Goal: Information Seeking & Learning: Learn about a topic

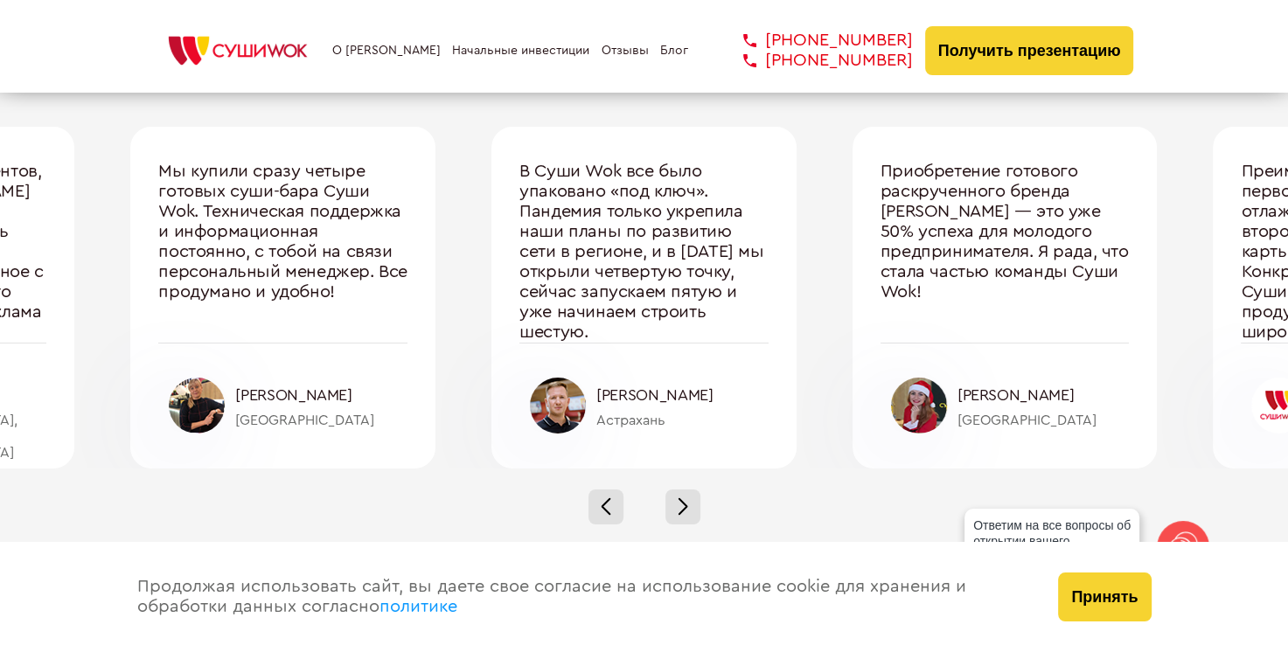
scroll to position [5897, 0]
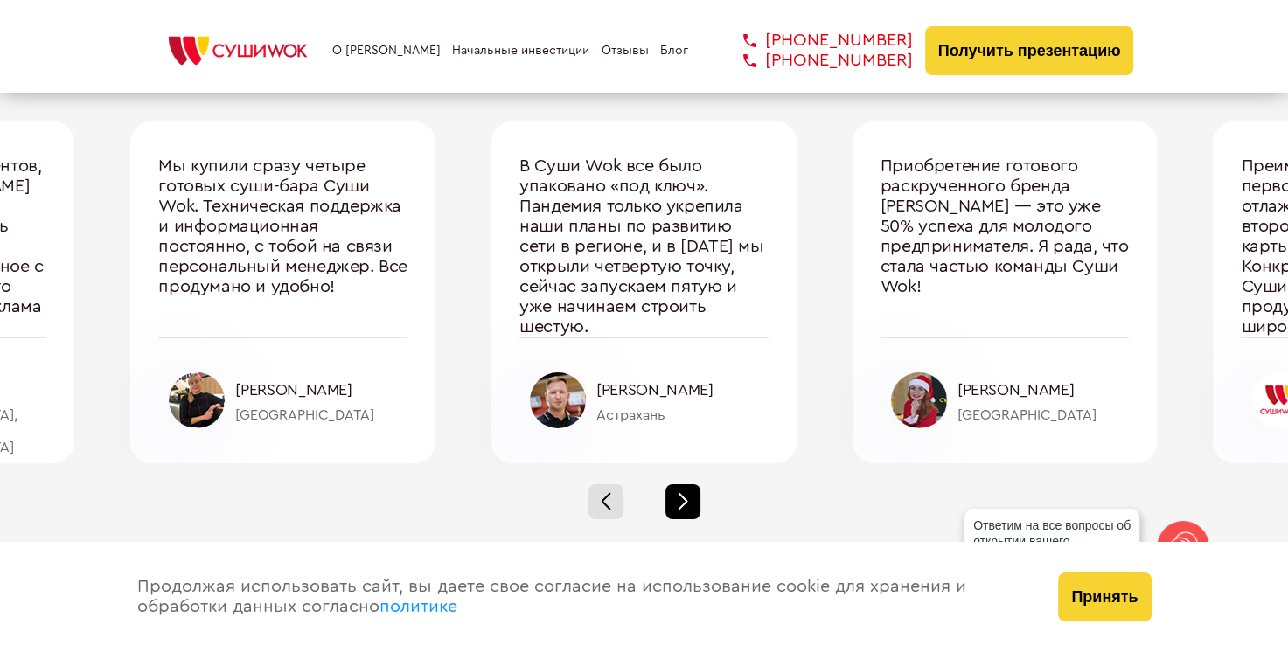
click at [669, 504] on div at bounding box center [682, 501] width 35 height 35
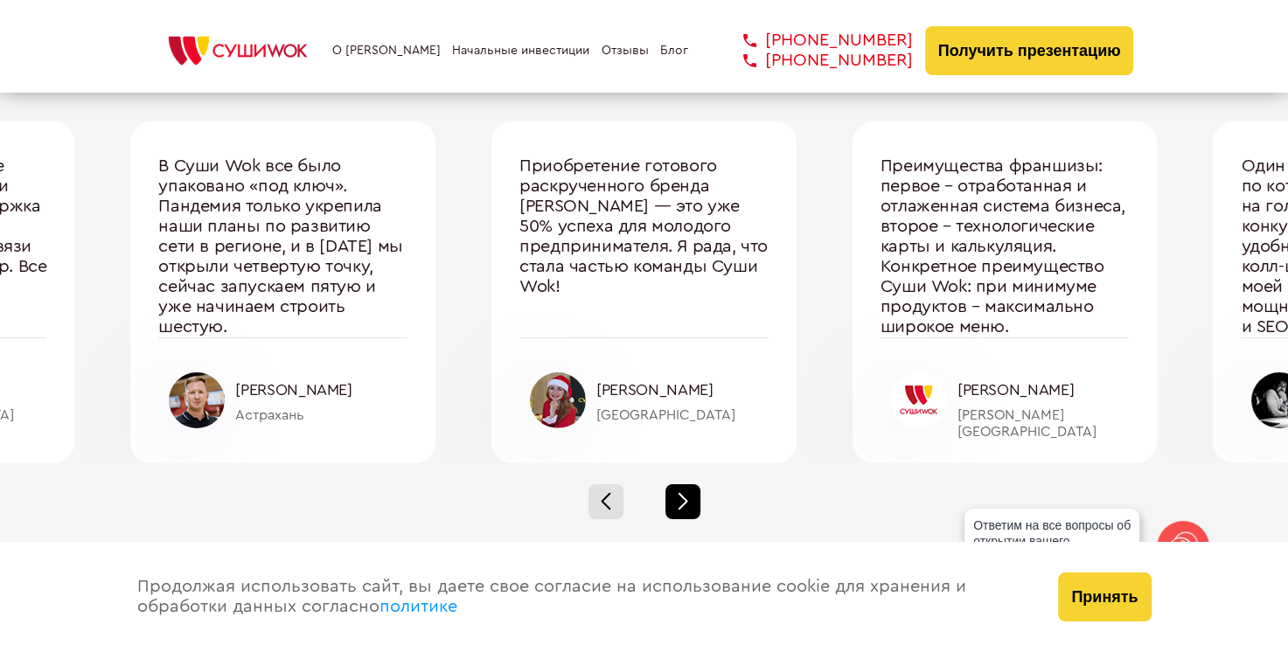
click at [669, 504] on div at bounding box center [682, 501] width 35 height 35
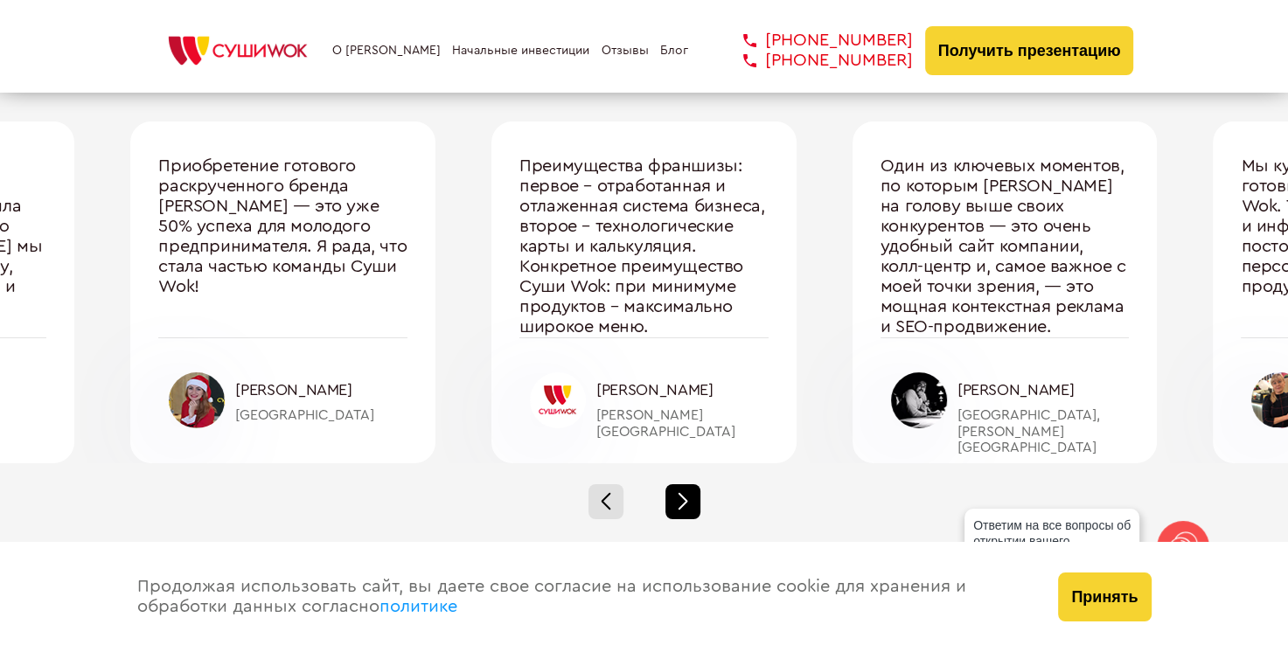
click at [669, 504] on div at bounding box center [682, 501] width 35 height 35
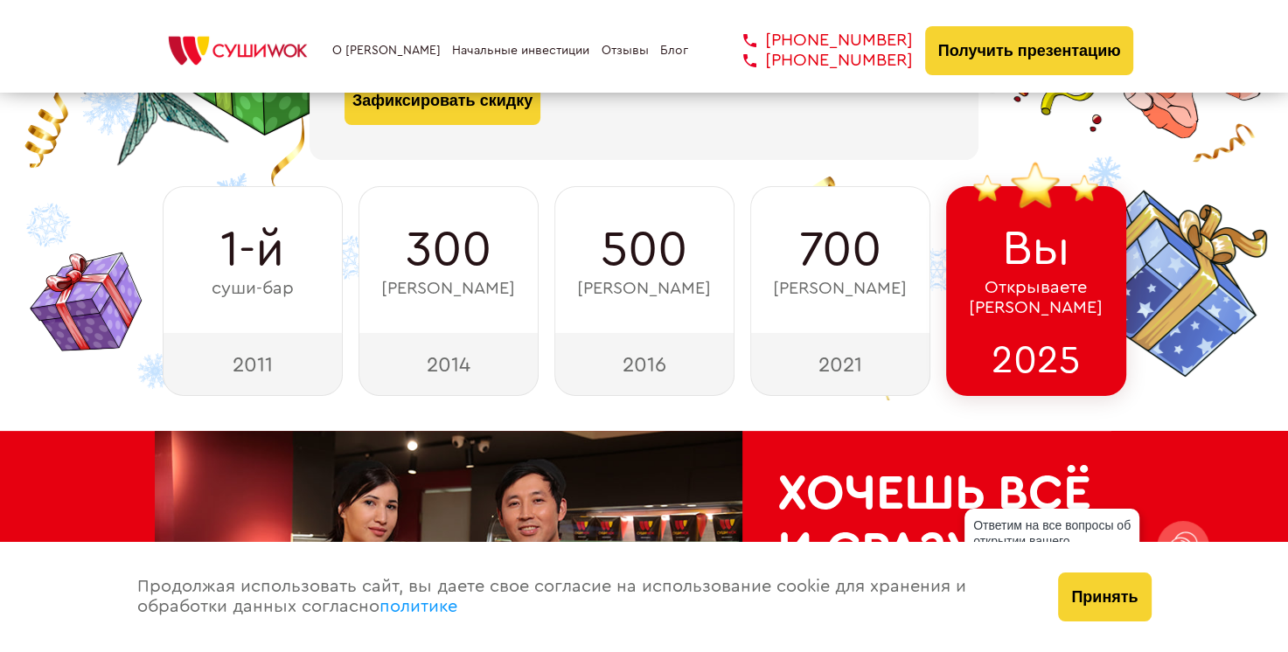
scroll to position [0, 0]
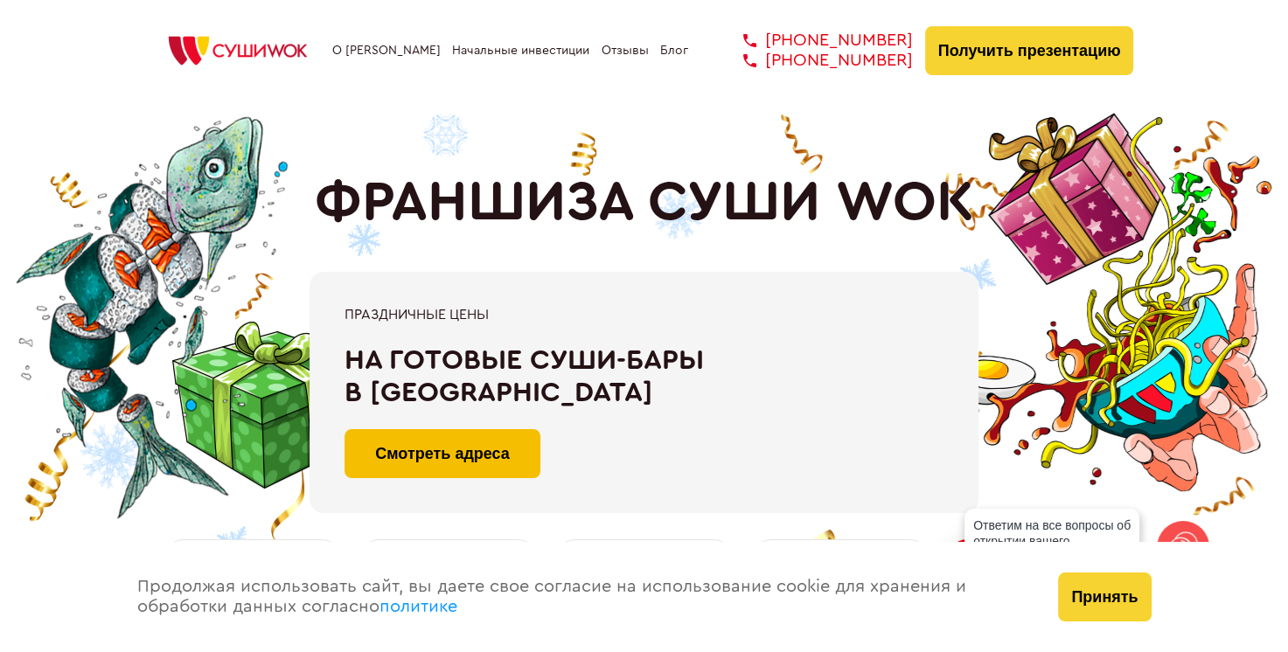
click at [517, 449] on link "Смотреть адреса" at bounding box center [442, 453] width 196 height 49
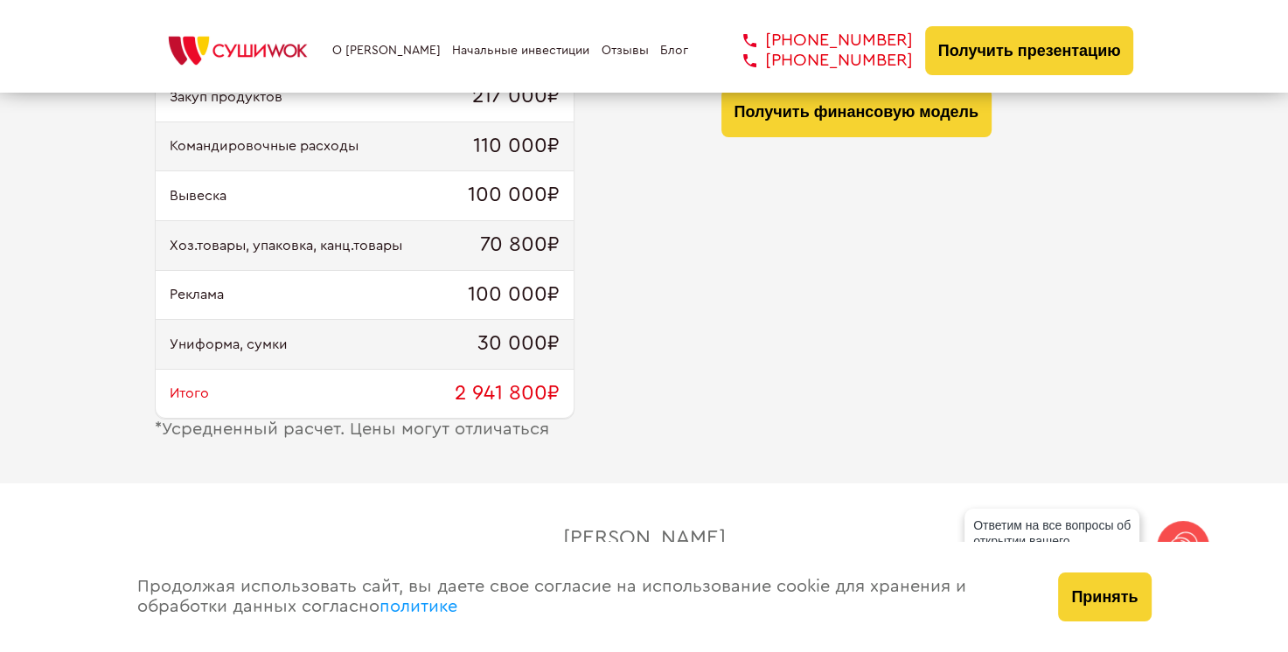
scroll to position [1984, 0]
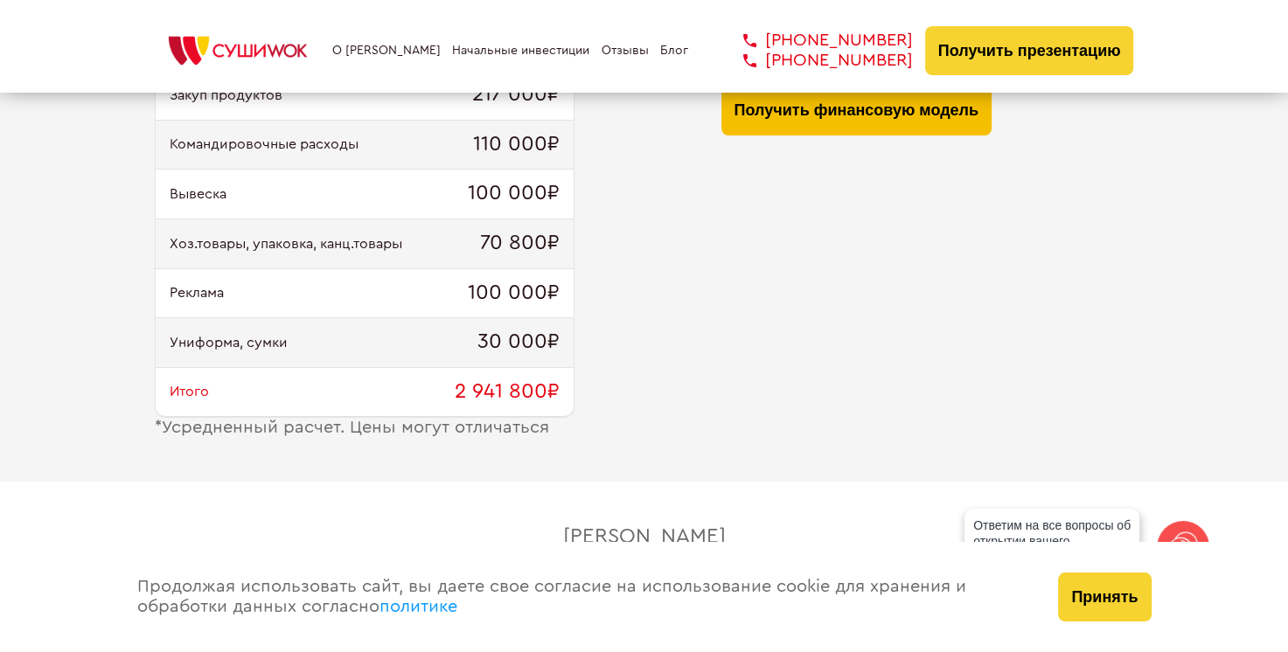
click at [935, 111] on button "Получить финансовую модель" at bounding box center [856, 111] width 270 height 49
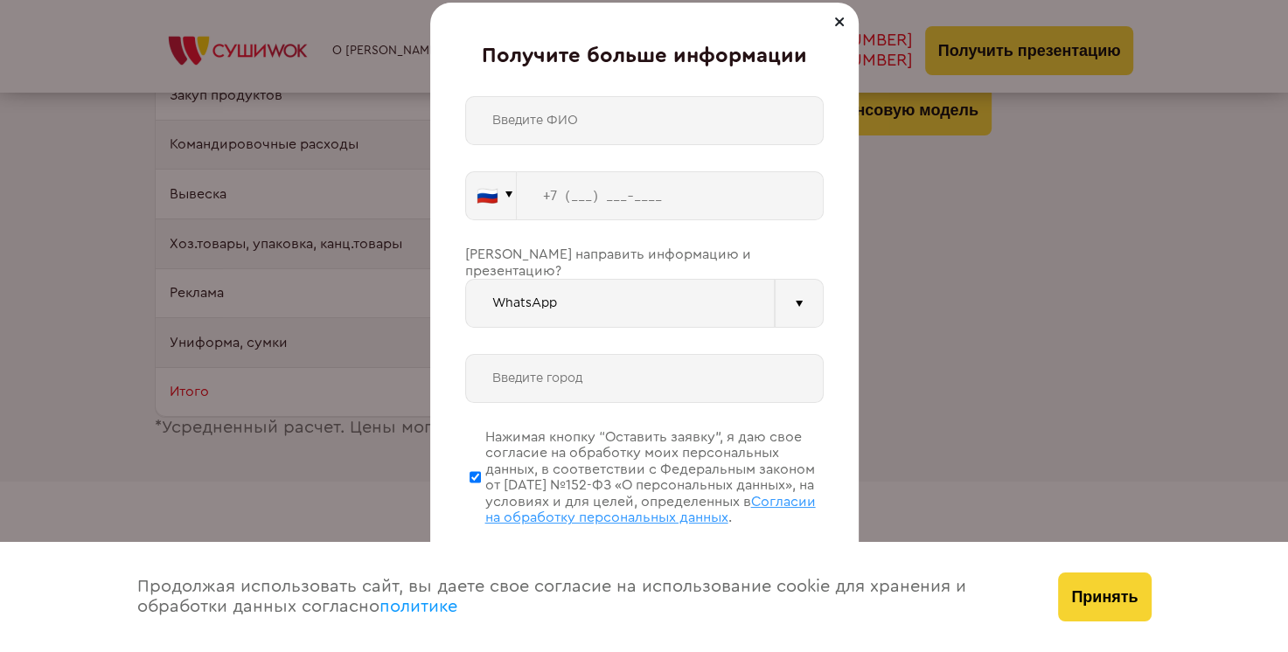
click at [933, 111] on div "Получите больше информации 🇷🇺 🇹🇷 🇧🇾 🇰🇬 🇰🇿 🇦🇿 🇦🇲 🇷🇺" at bounding box center [644, 326] width 1288 height 652
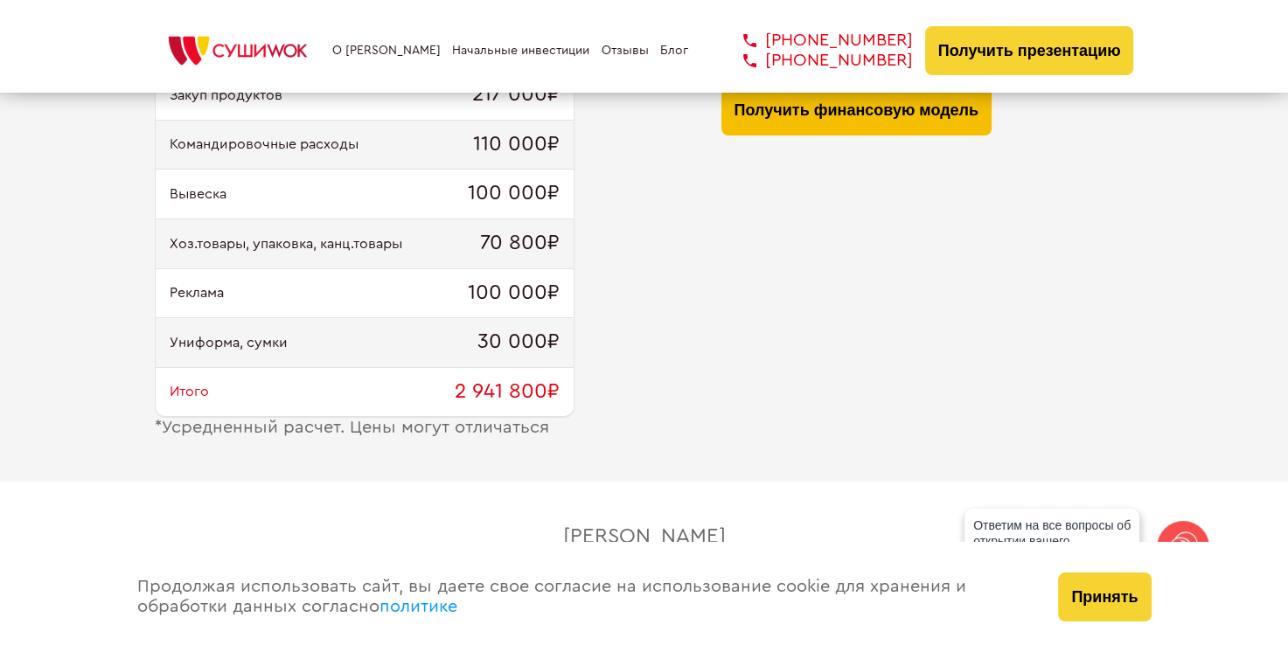
click at [872, 114] on button "Получить финансовую модель" at bounding box center [856, 111] width 270 height 49
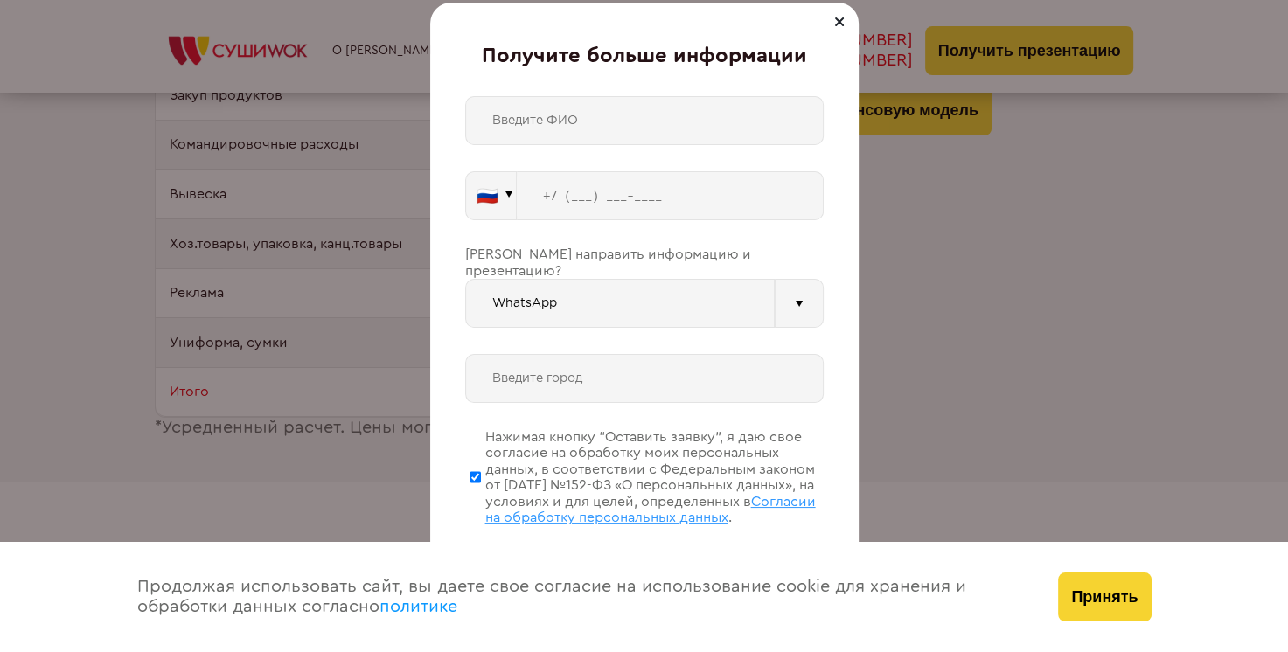
click at [675, 371] on input "text" at bounding box center [644, 378] width 358 height 49
type input "б"
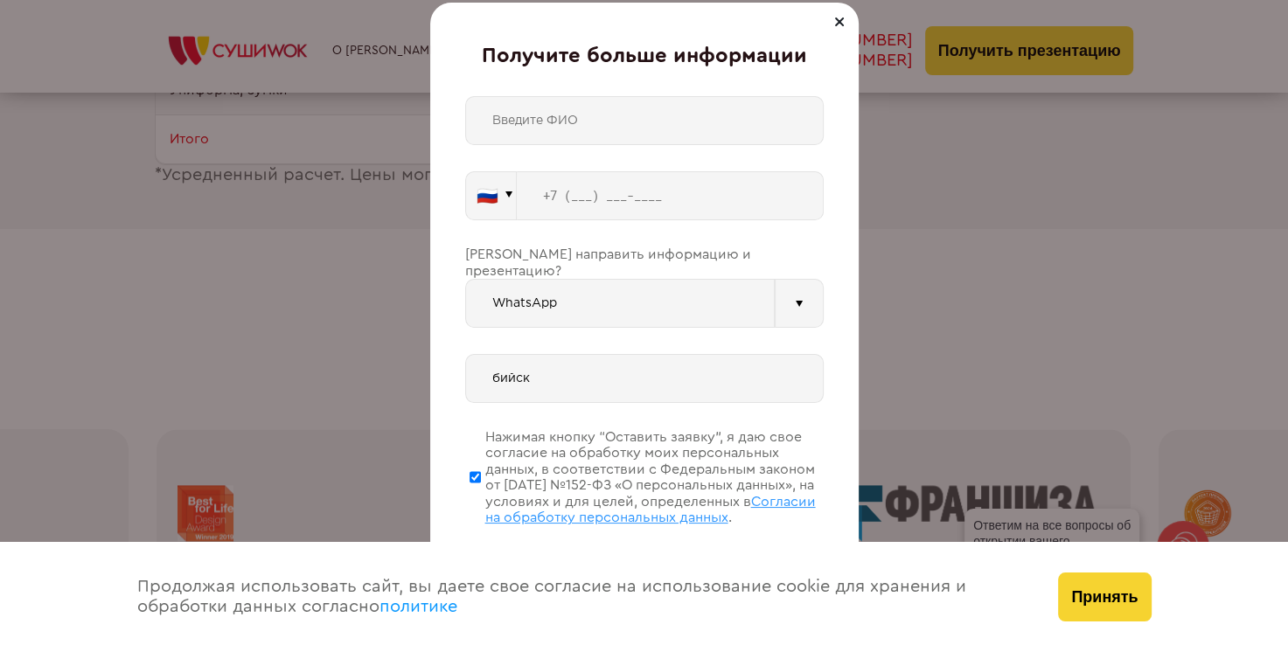
scroll to position [2238, 0]
type input "бийск"
click at [1040, 240] on div "Получите больше информации 🇷🇺 🇹🇷 🇧🇾 🇰🇬 🇰🇿 🇦🇿 🇦🇲 🇷🇺" at bounding box center [644, 326] width 1288 height 652
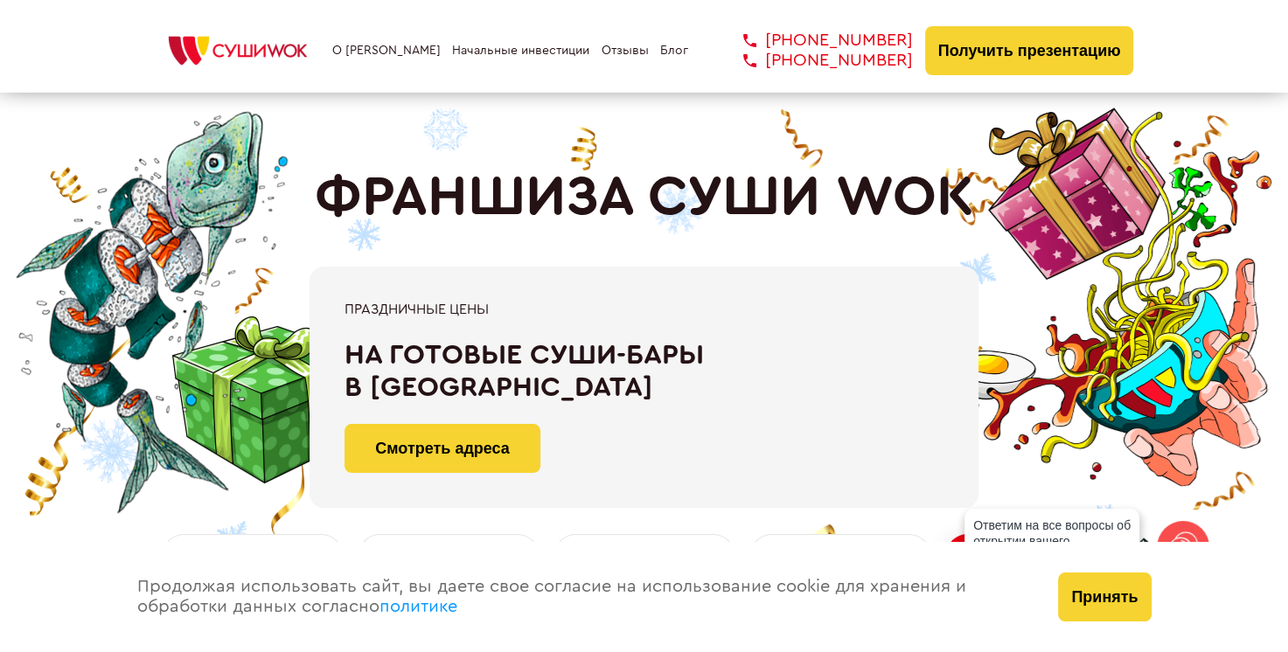
scroll to position [0, 0]
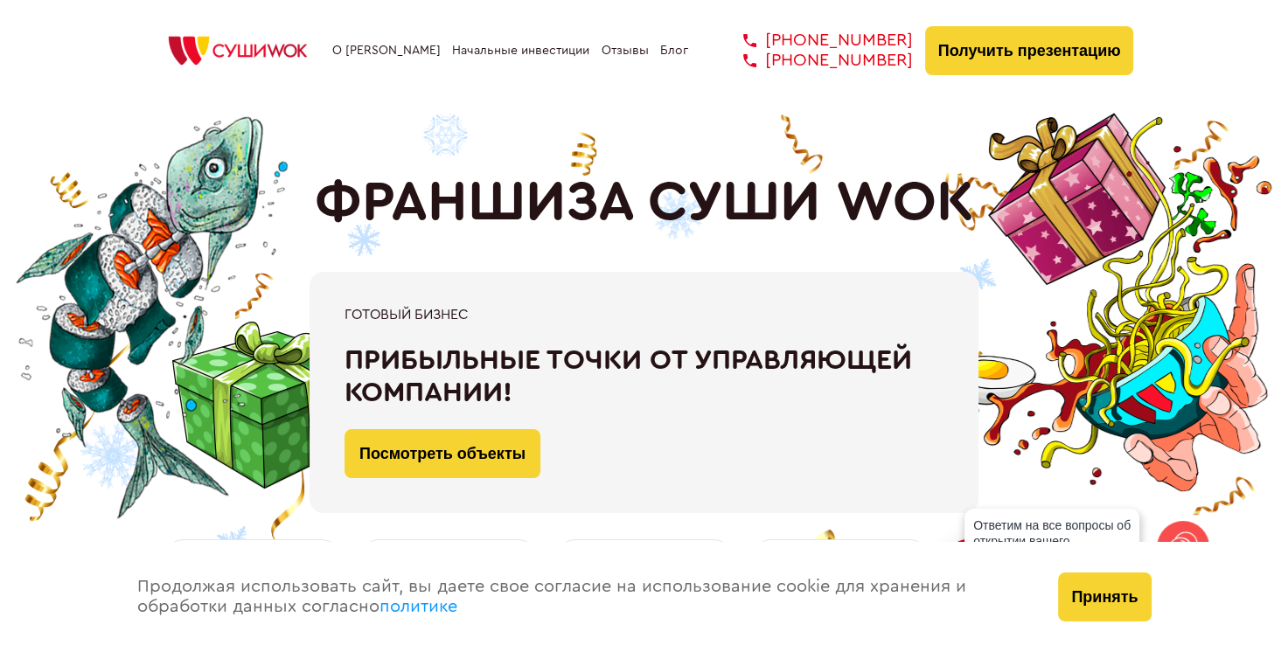
click at [385, 51] on link "О [PERSON_NAME]" at bounding box center [386, 51] width 108 height 14
click at [542, 50] on link "Начальные инвестиции" at bounding box center [520, 51] width 137 height 14
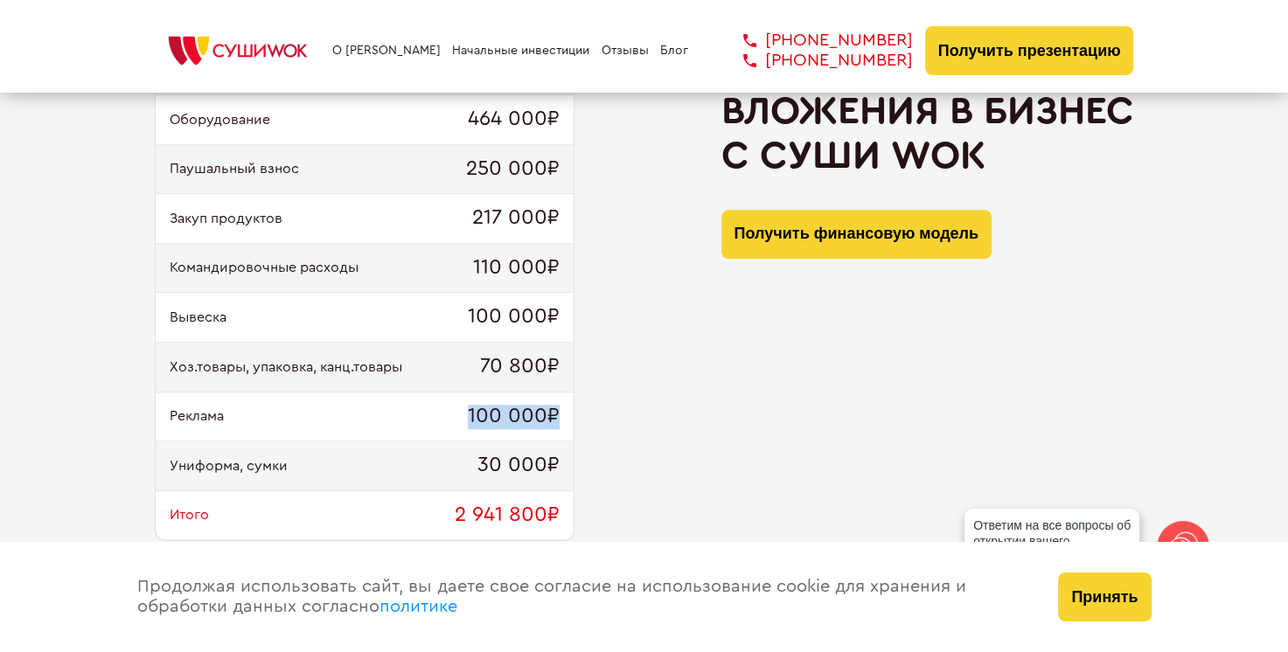
drag, startPoint x: 433, startPoint y: 406, endPoint x: 643, endPoint y: 415, distance: 210.9
click at [643, 415] on div "Ремонт и мебель 1 600 000₽ Оборудование 464 000₽ Паушальный взнос 250 000₽ Заку…" at bounding box center [644, 303] width 979 height 517
drag, startPoint x: 406, startPoint y: 471, endPoint x: 612, endPoint y: 466, distance: 206.4
click at [612, 466] on div "Ремонт и мебель 1 600 000₽ Оборудование 464 000₽ Паушальный взнос 250 000₽ Заку…" at bounding box center [644, 303] width 979 height 517
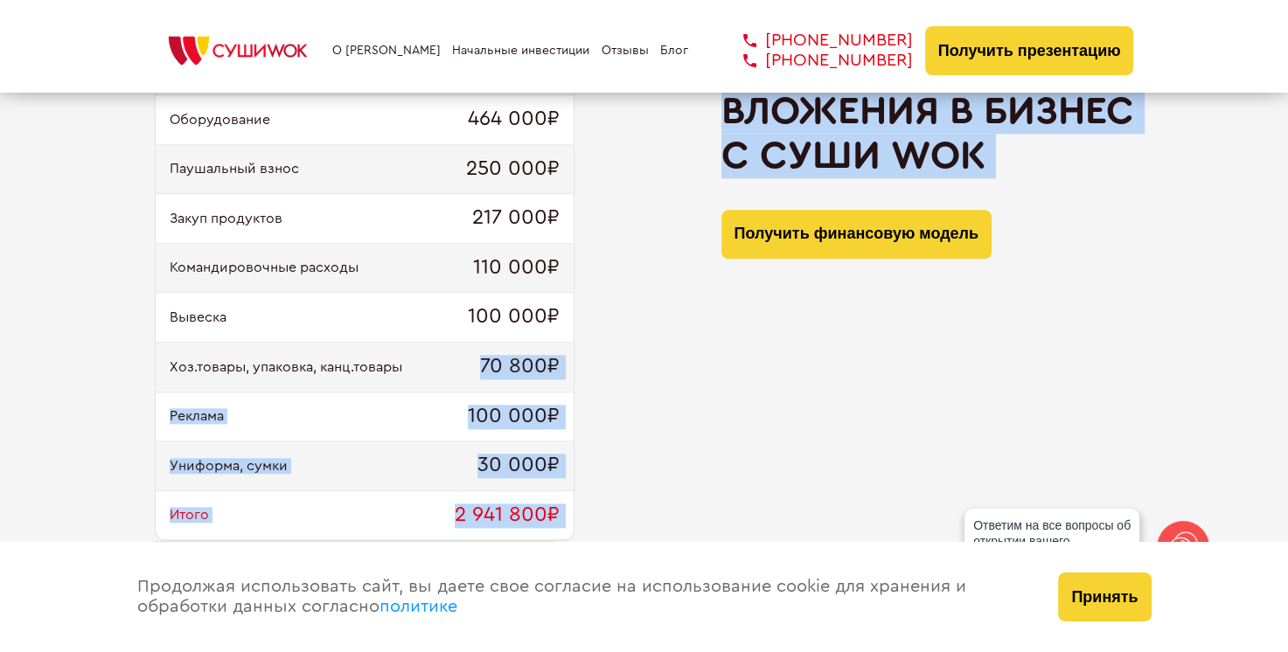
drag, startPoint x: 468, startPoint y: 356, endPoint x: 718, endPoint y: 334, distance: 251.0
click at [718, 334] on div "Ремонт и мебель 1 600 000₽ Оборудование 464 000₽ Паушальный взнос 250 000₽ Заку…" at bounding box center [644, 303] width 979 height 517
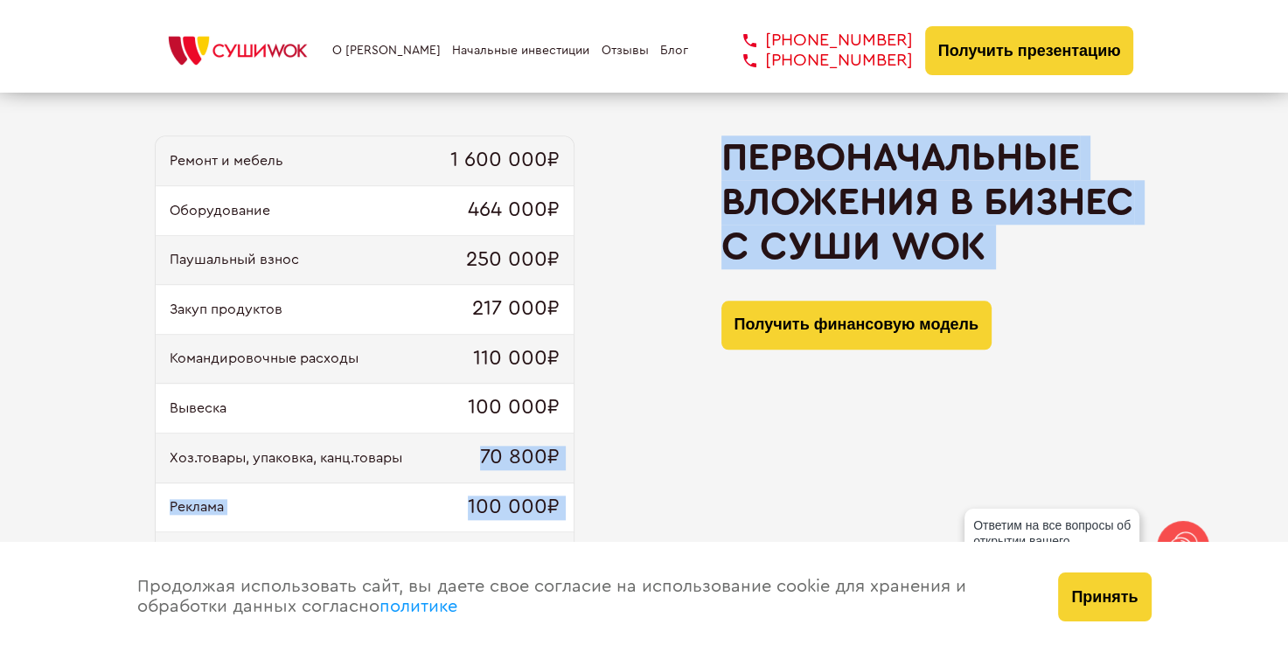
scroll to position [1767, 0]
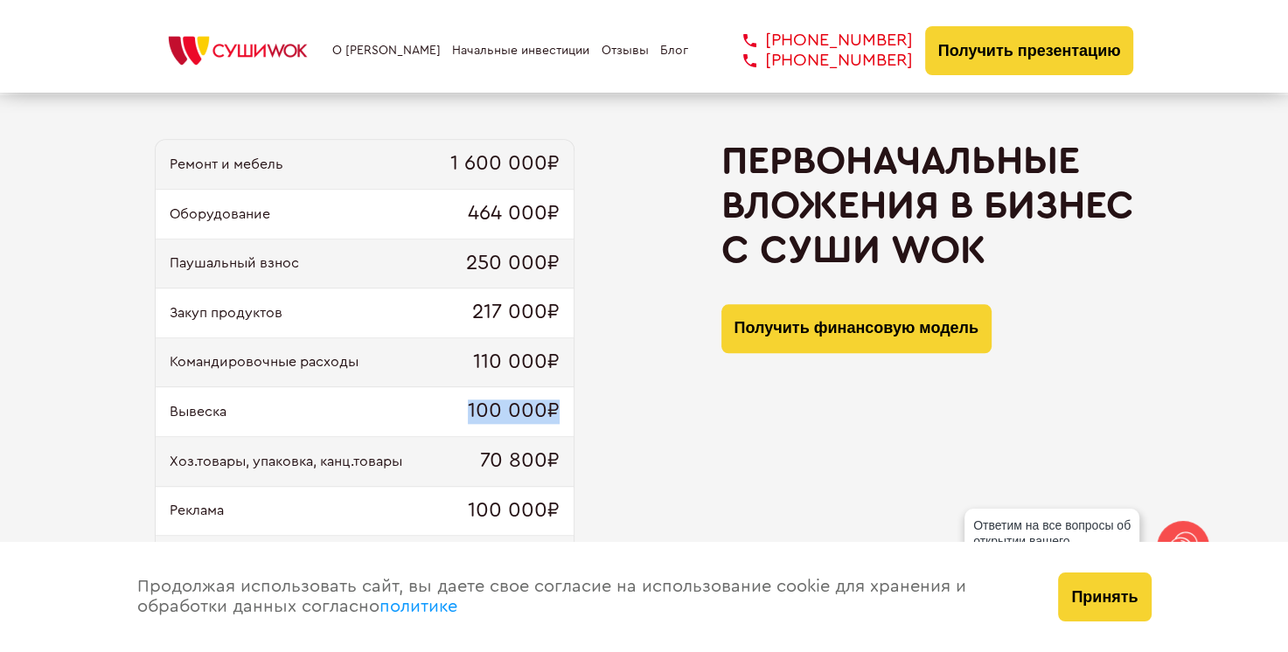
drag, startPoint x: 456, startPoint y: 422, endPoint x: 580, endPoint y: 399, distance: 125.5
click at [580, 399] on div "Ремонт и мебель 1 600 000₽ Оборудование 464 000₽ Паушальный взнос 250 000₽ Заку…" at bounding box center [644, 397] width 979 height 517
drag, startPoint x: 580, startPoint y: 399, endPoint x: 622, endPoint y: 344, distance: 69.1
click at [622, 344] on div "Ремонт и мебель 1 600 000₽ Оборудование 464 000₽ Паушальный взнос 250 000₽ Заку…" at bounding box center [644, 397] width 979 height 517
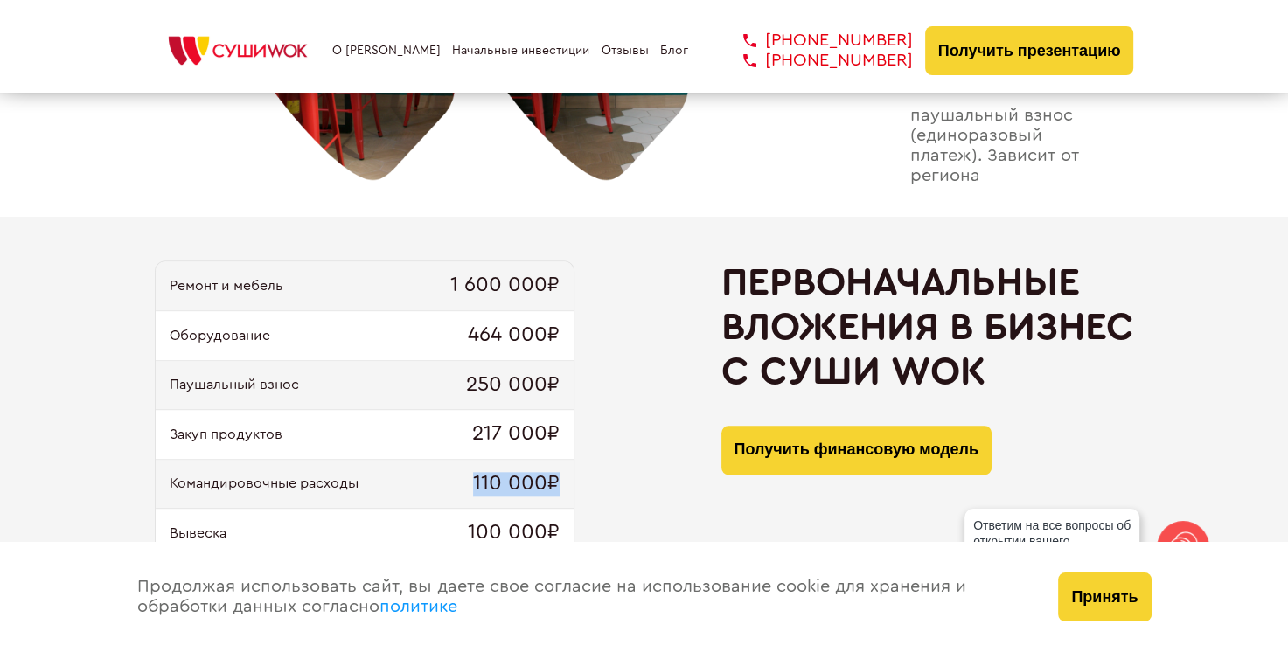
scroll to position [1644, 0]
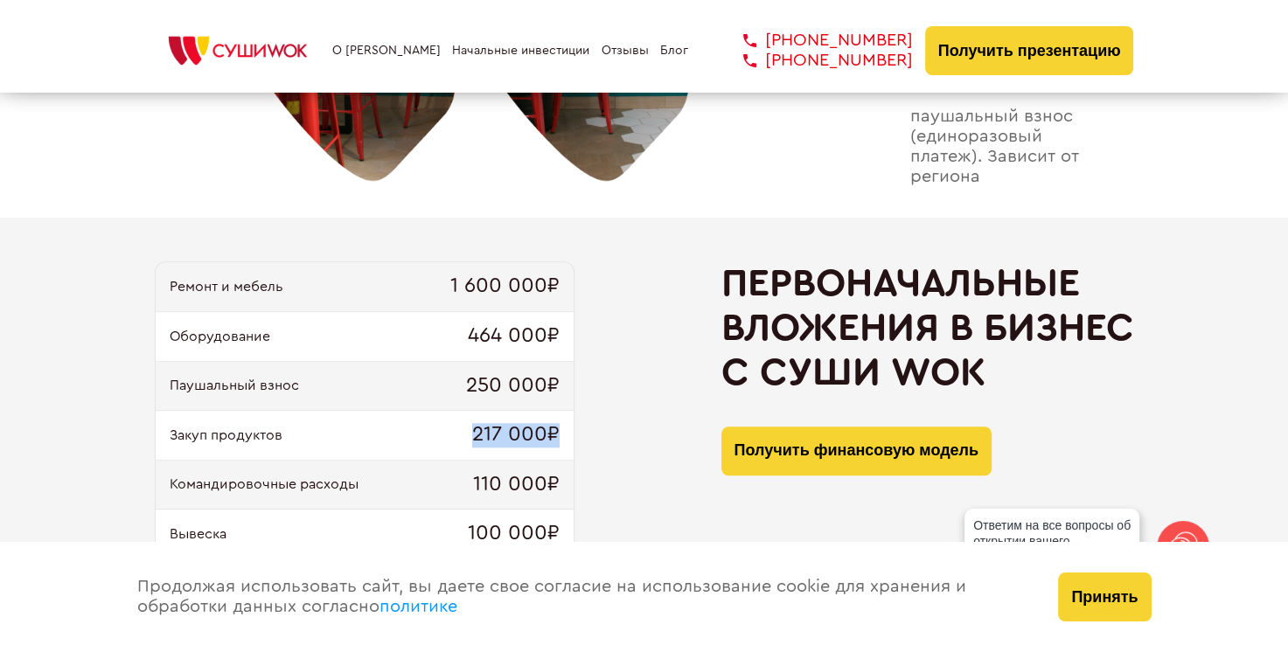
drag, startPoint x: 386, startPoint y: 425, endPoint x: 559, endPoint y: 418, distance: 173.2
click at [559, 418] on div "Закуп продуктов 217 000₽" at bounding box center [365, 436] width 418 height 50
drag, startPoint x: 559, startPoint y: 418, endPoint x: 456, endPoint y: 356, distance: 120.4
click at [456, 356] on div "Оборудование 464 000₽" at bounding box center [365, 337] width 418 height 50
drag, startPoint x: 447, startPoint y: 395, endPoint x: 542, endPoint y: 363, distance: 100.6
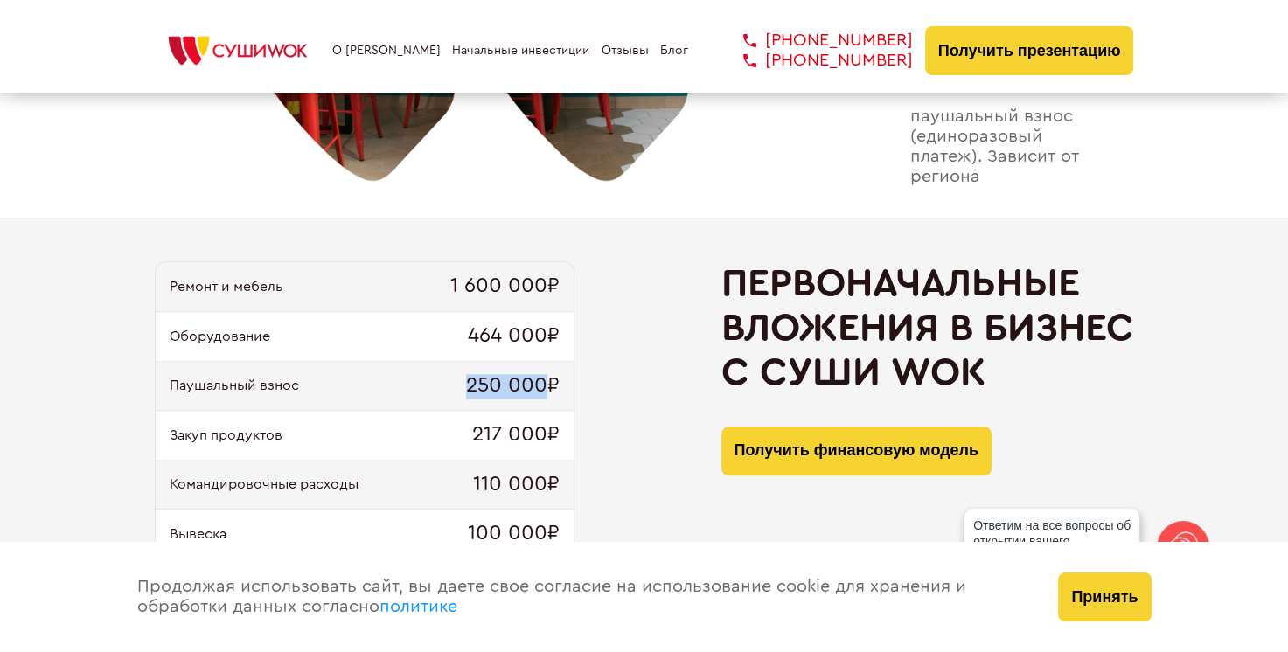
click at [542, 363] on div "Паушальный взнос 250 000₽" at bounding box center [365, 387] width 418 height 50
drag, startPoint x: 542, startPoint y: 363, endPoint x: 559, endPoint y: 323, distance: 43.0
click at [559, 323] on div "Оборудование 464 000₽" at bounding box center [365, 337] width 418 height 50
drag, startPoint x: 559, startPoint y: 323, endPoint x: 584, endPoint y: 281, distance: 48.6
click at [584, 281] on div "Ремонт и мебель 1 600 000₽ Оборудование 464 000₽ Паушальный взнос 250 000₽ Заку…" at bounding box center [644, 519] width 979 height 517
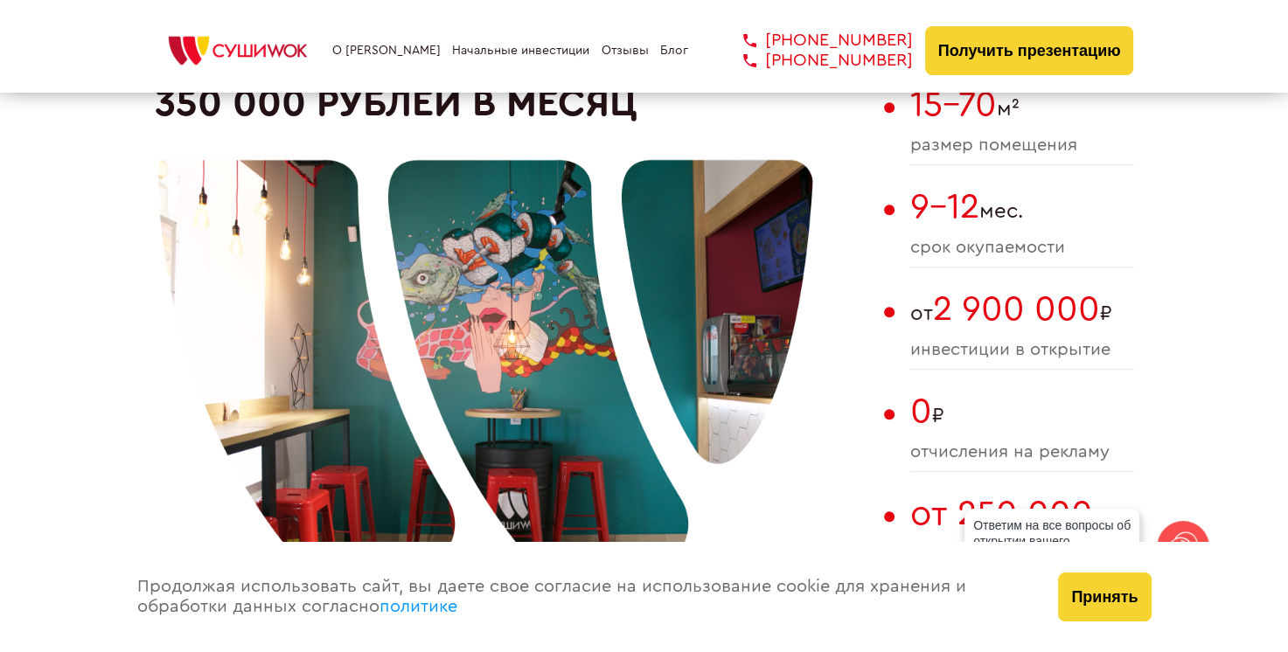
scroll to position [1651, 0]
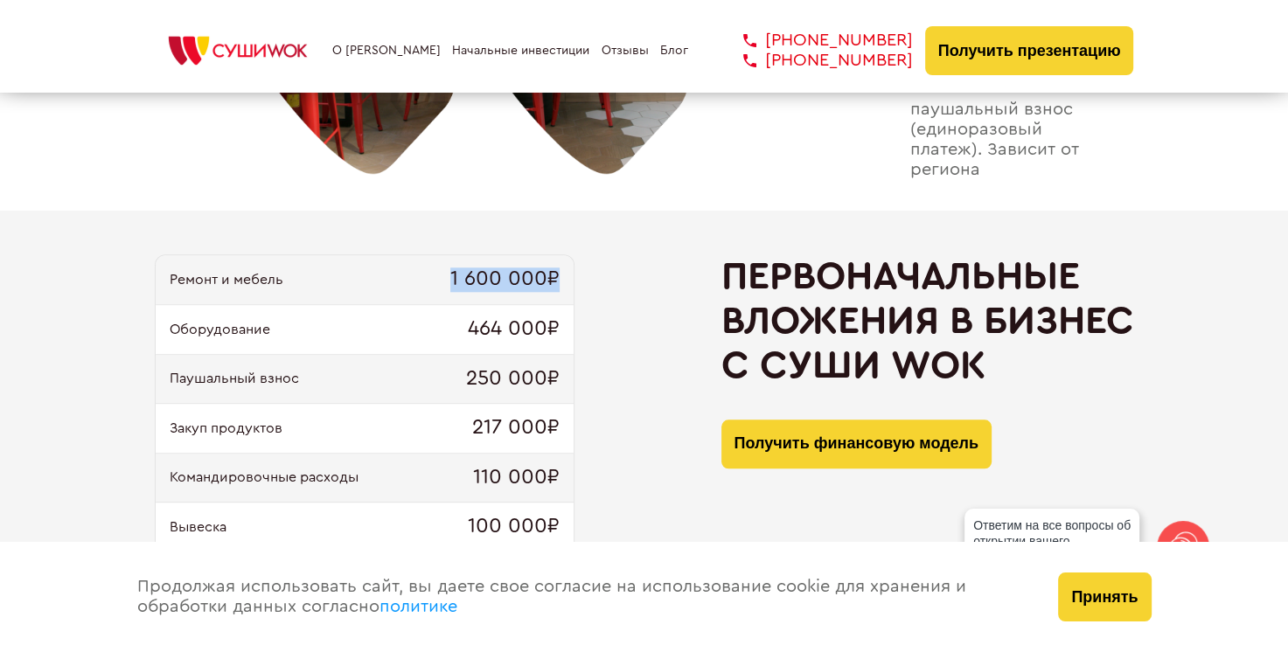
drag, startPoint x: 584, startPoint y: 281, endPoint x: 552, endPoint y: 267, distance: 34.8
click at [552, 268] on span "1 600 000₽" at bounding box center [504, 280] width 109 height 24
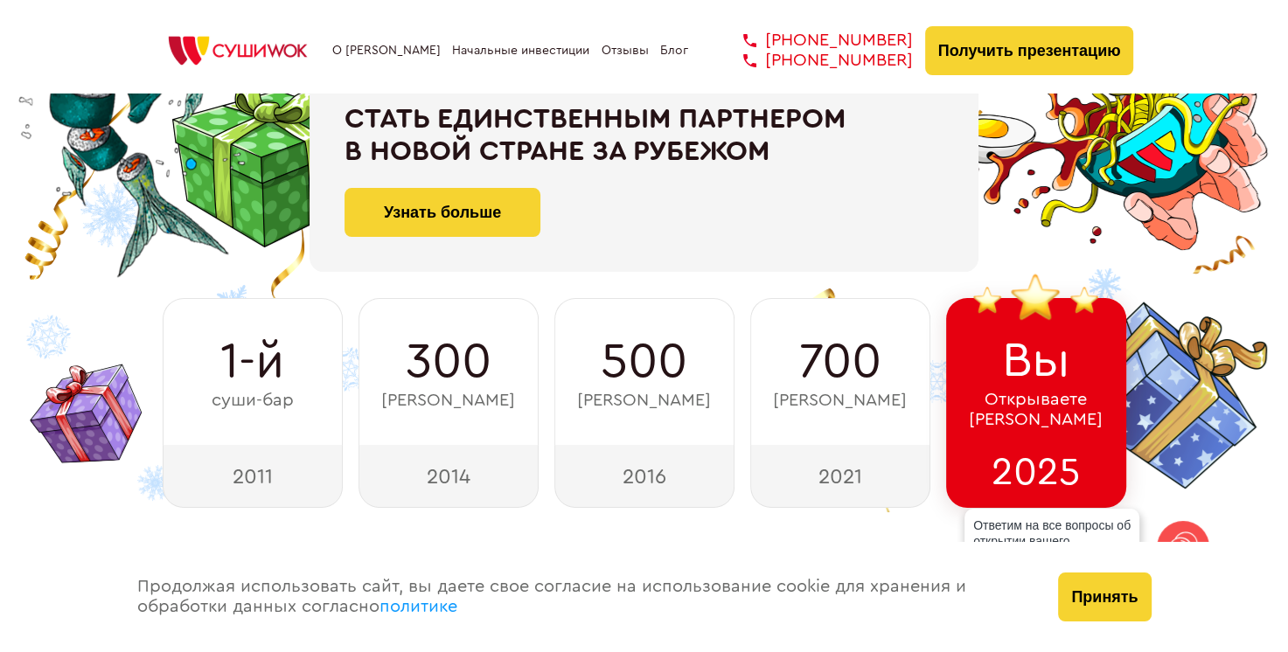
scroll to position [0, 0]
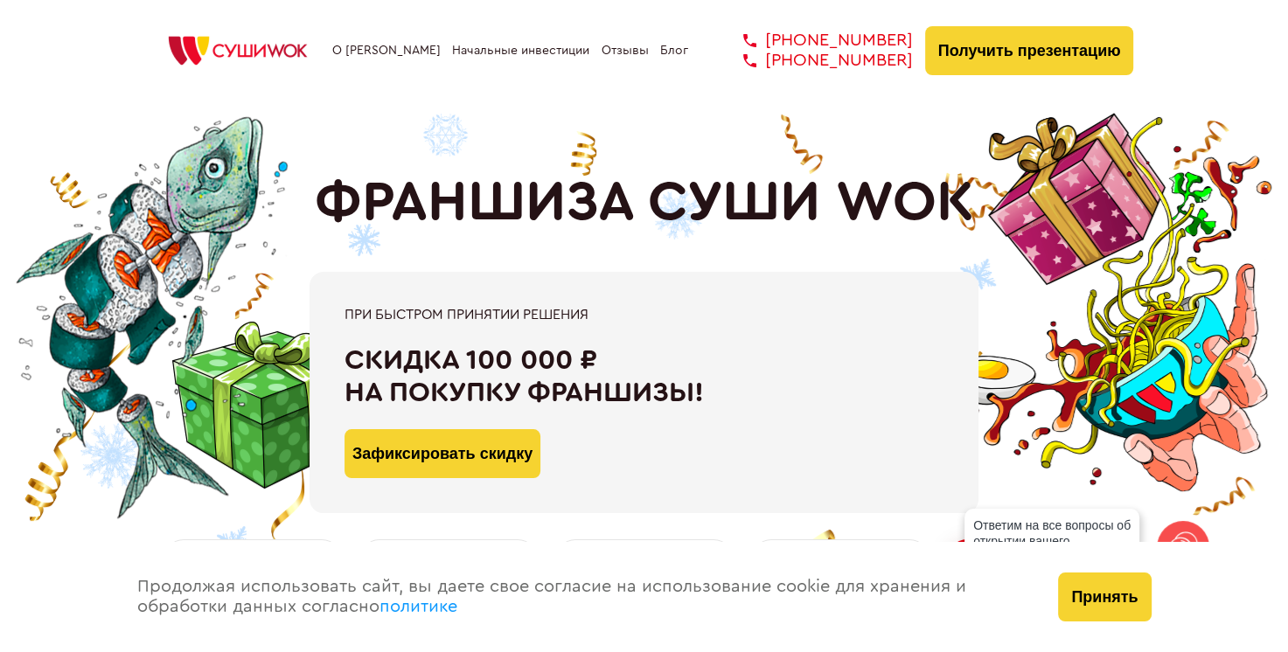
click at [262, 51] on img at bounding box center [238, 50] width 166 height 38
